Goal: Task Accomplishment & Management: Manage account settings

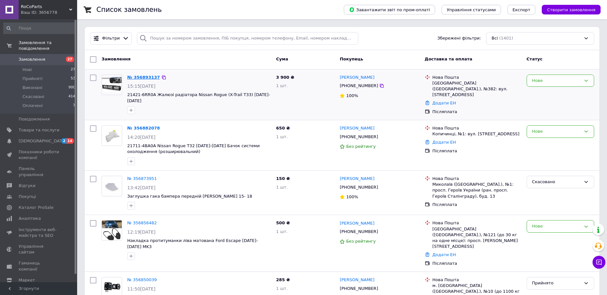
click at [149, 78] on link "№ 356893137" at bounding box center [143, 77] width 33 height 5
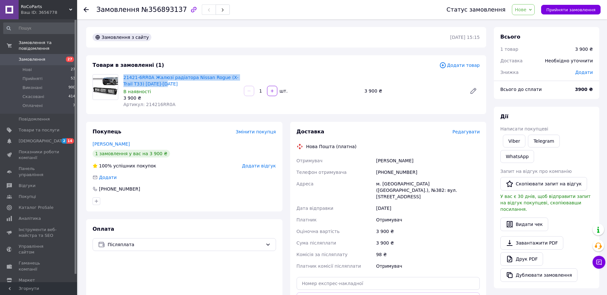
drag, startPoint x: 122, startPoint y: 75, endPoint x: 160, endPoint y: 85, distance: 39.1
click at [160, 85] on div "21421-6RR0A Жалюзі радіатора Nissan Rogue (X-Trail T33) [DATE]-[DATE] В наявнос…" at bounding box center [181, 91] width 121 height 36
copy link "21421-6RR0A Жалюзі радіатора Nissan Rogue (X-Trail T33) [DATE]-[DATE]"
click at [518, 140] on link "Viber" at bounding box center [514, 141] width 23 height 13
click at [304, 104] on div "21421-6RR0A Жалюзі радіатора Nissan Rogue (X-Trail T33) [DATE]-[DATE] В наявнос…" at bounding box center [302, 91] width 362 height 36
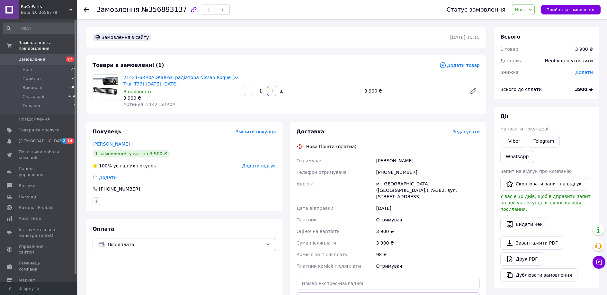
click at [86, 10] on use at bounding box center [86, 9] width 5 height 5
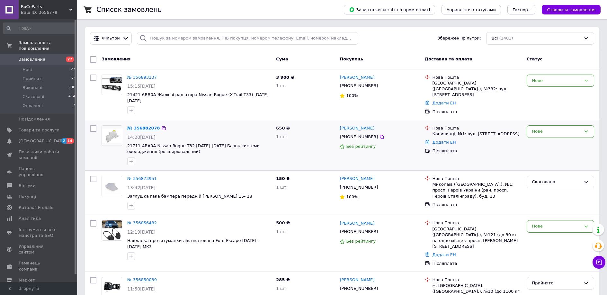
click at [141, 126] on link "№ 356882078" at bounding box center [143, 128] width 33 height 5
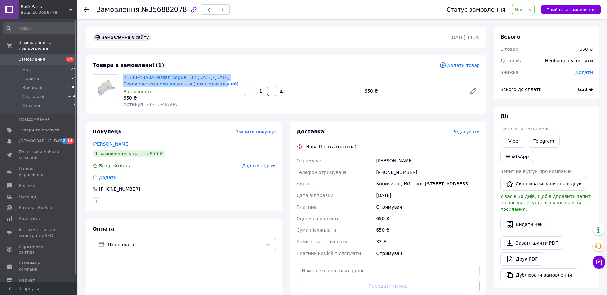
drag, startPoint x: 122, startPoint y: 78, endPoint x: 214, endPoint y: 87, distance: 93.0
click at [214, 87] on div "21711-4BA0A Nissan Rogue T32 [DATE]-[DATE] Бачок системи охолодження (розширюва…" at bounding box center [181, 91] width 121 height 36
drag, startPoint x: 189, startPoint y: 87, endPoint x: 215, endPoint y: 86, distance: 25.7
click at [215, 86] on div "21711-4BA0A Nissan Rogue T32 [DATE]-[DATE] Бачок системи охолодження (розширюва…" at bounding box center [181, 91] width 121 height 36
copy link "21711-4BA0A Nissan Rogue T32 [DATE]-[DATE] Бачок системи охолодження (розширюва…"
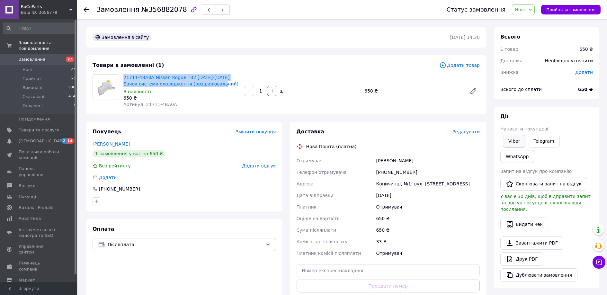
click at [519, 143] on link "Viber" at bounding box center [514, 141] width 23 height 13
click at [85, 10] on use at bounding box center [86, 9] width 5 height 5
